Goal: Complete application form

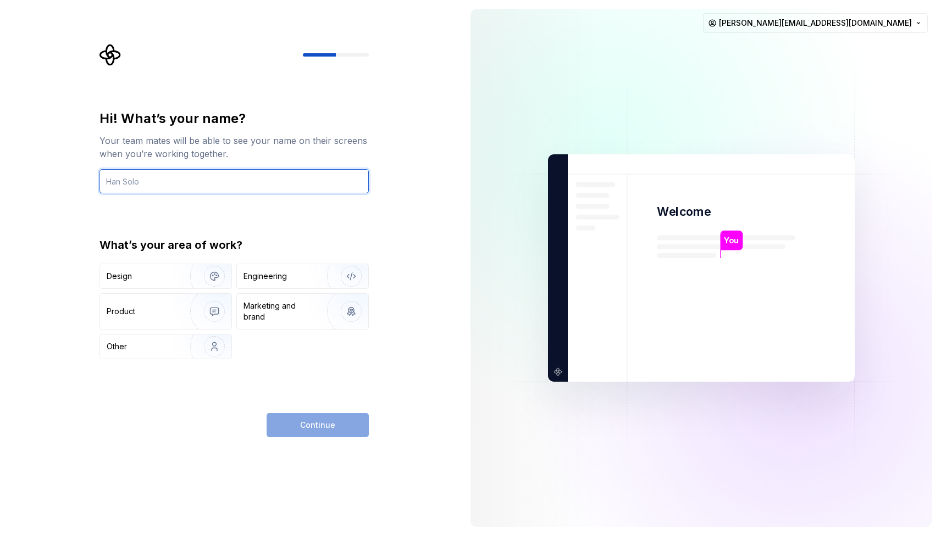
click at [207, 186] on input "text" at bounding box center [233, 181] width 269 height 24
type input "[PERSON_NAME]"
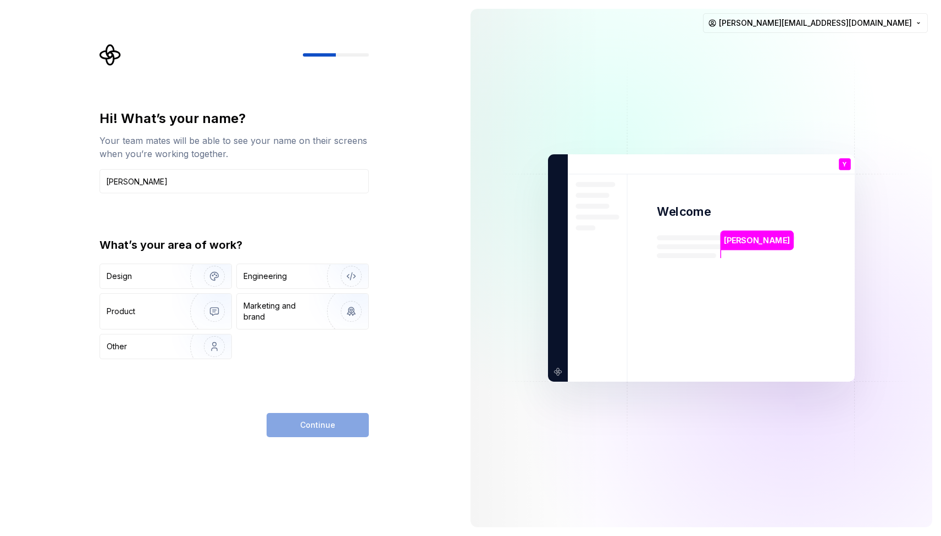
click at [315, 368] on div "Hi! What’s your name? Your team mates will be able to see your name on their sc…" at bounding box center [233, 274] width 269 height 328
click at [295, 284] on div "Engineering" at bounding box center [302, 276] width 131 height 24
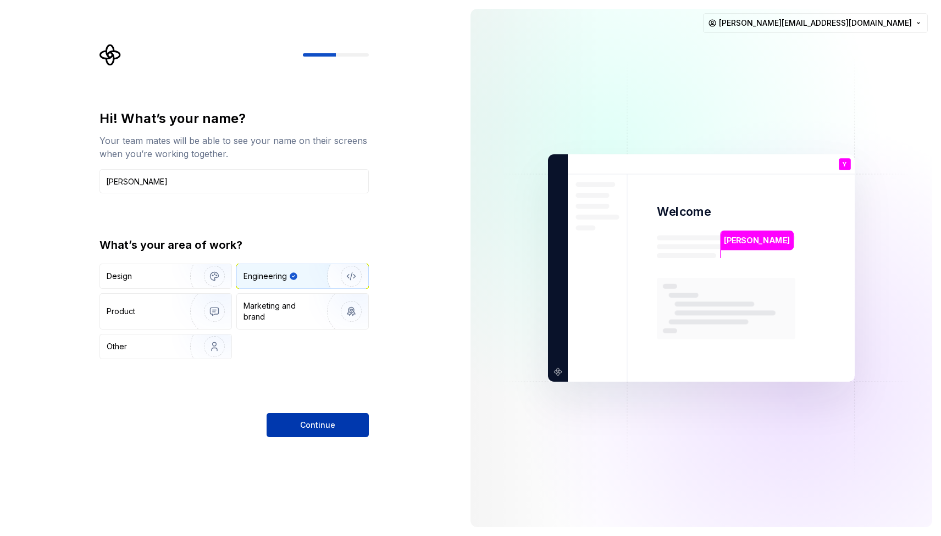
click at [322, 420] on span "Continue" at bounding box center [317, 425] width 35 height 11
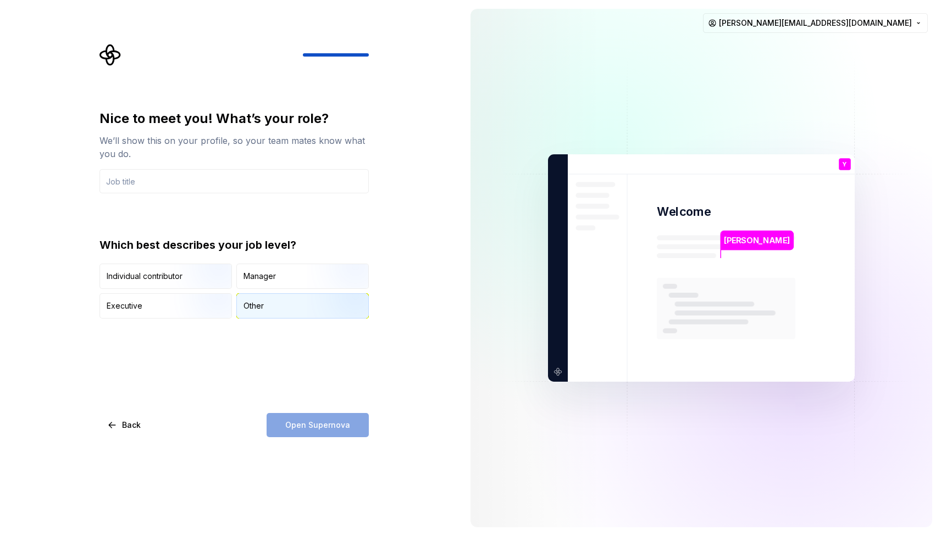
click at [269, 300] on div "Other" at bounding box center [302, 306] width 131 height 24
click at [215, 203] on div "Nice to meet you! What’s your role? We’ll show this on your profile, so your te…" at bounding box center [233, 214] width 269 height 209
click at [208, 186] on input "text" at bounding box center [233, 181] width 269 height 24
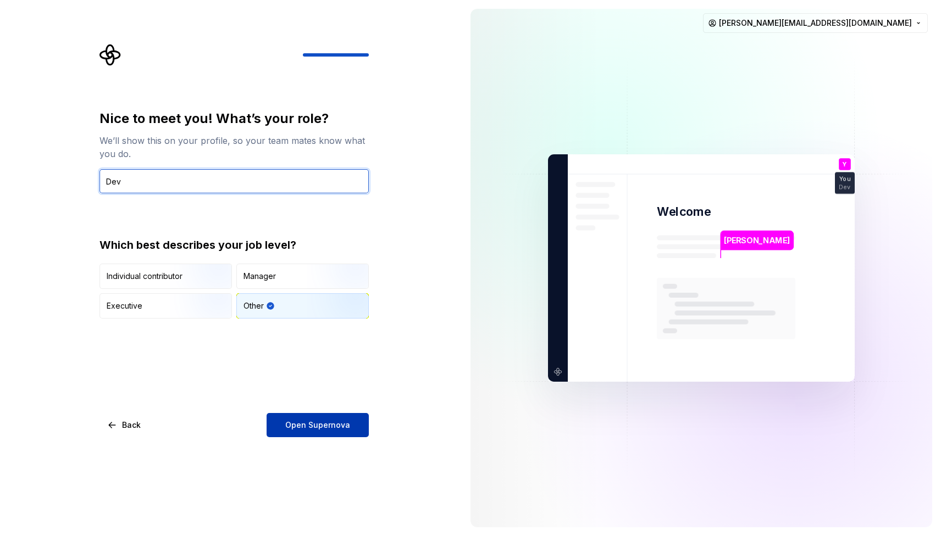
type input "Dev"
click at [335, 424] on span "Open Supernova" at bounding box center [317, 425] width 65 height 11
